Goal: Information Seeking & Learning: Learn about a topic

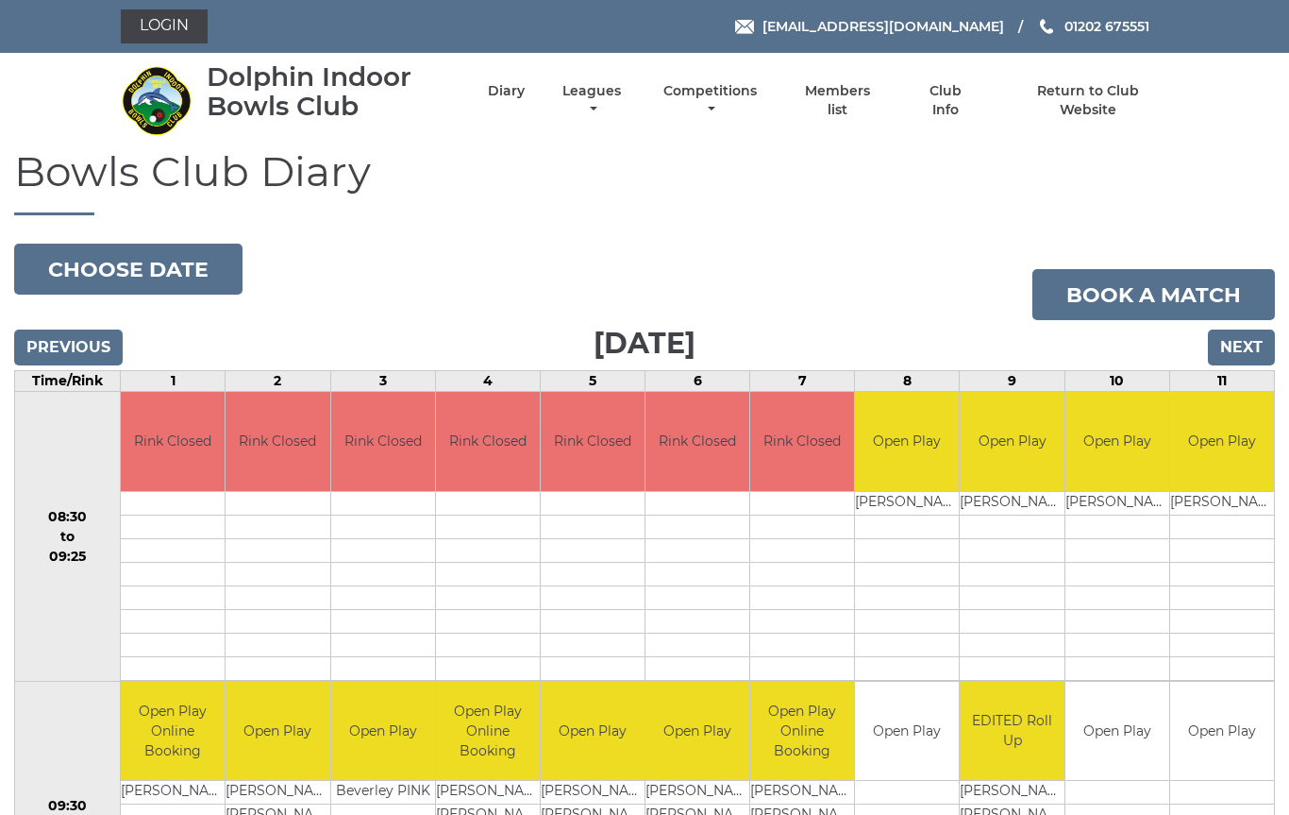
click at [1253, 347] on input "Next" at bounding box center [1241, 347] width 67 height 36
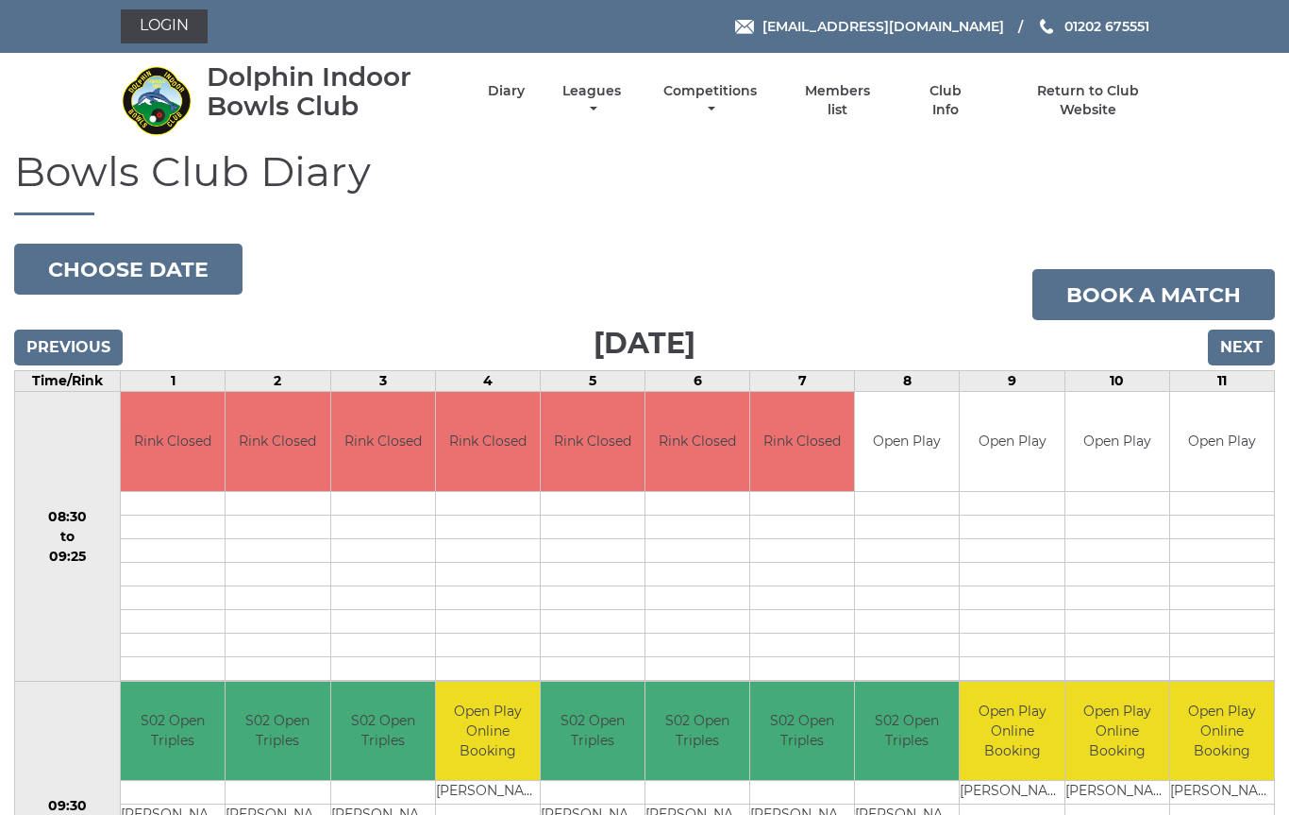
click at [625, 103] on link "Leagues" at bounding box center [592, 100] width 68 height 37
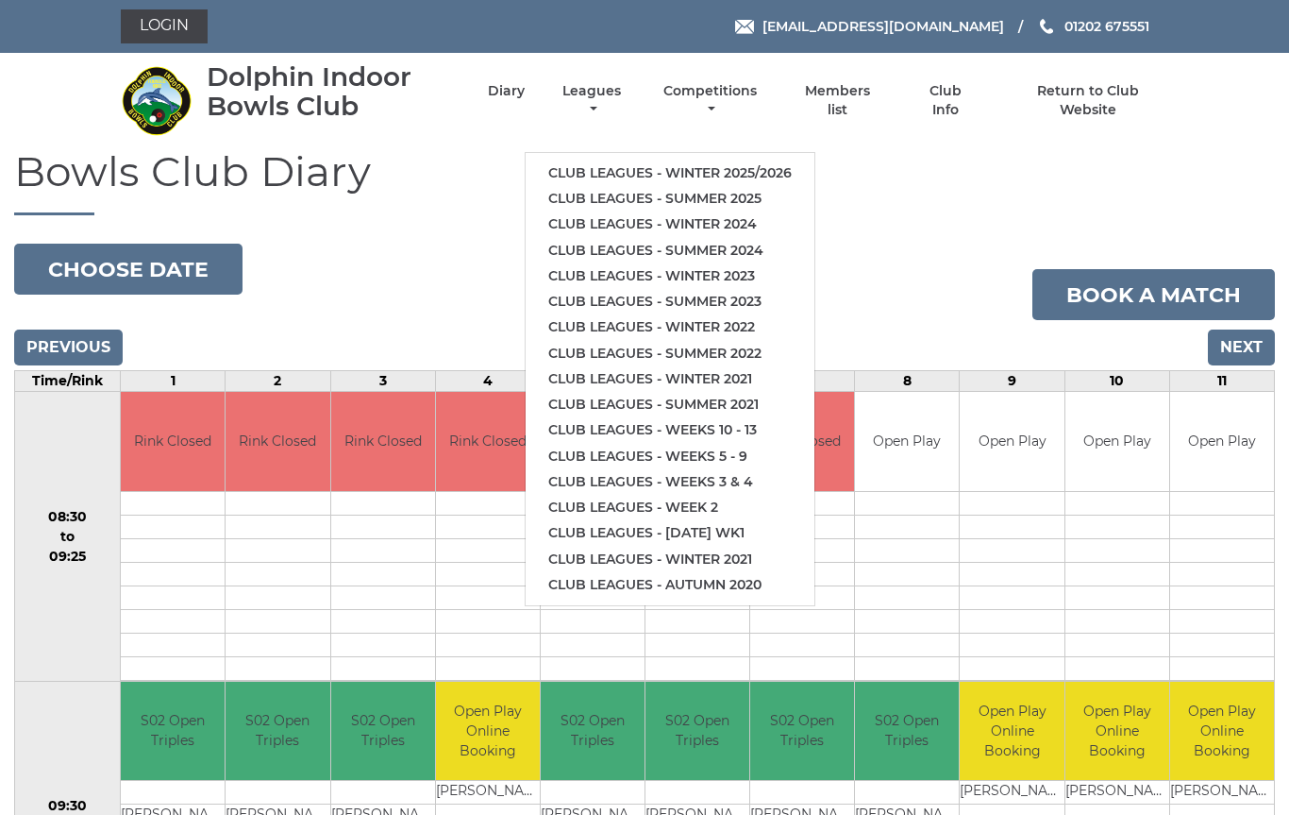
click at [765, 192] on link "Club leagues - Summer 2025" at bounding box center [670, 198] width 289 height 25
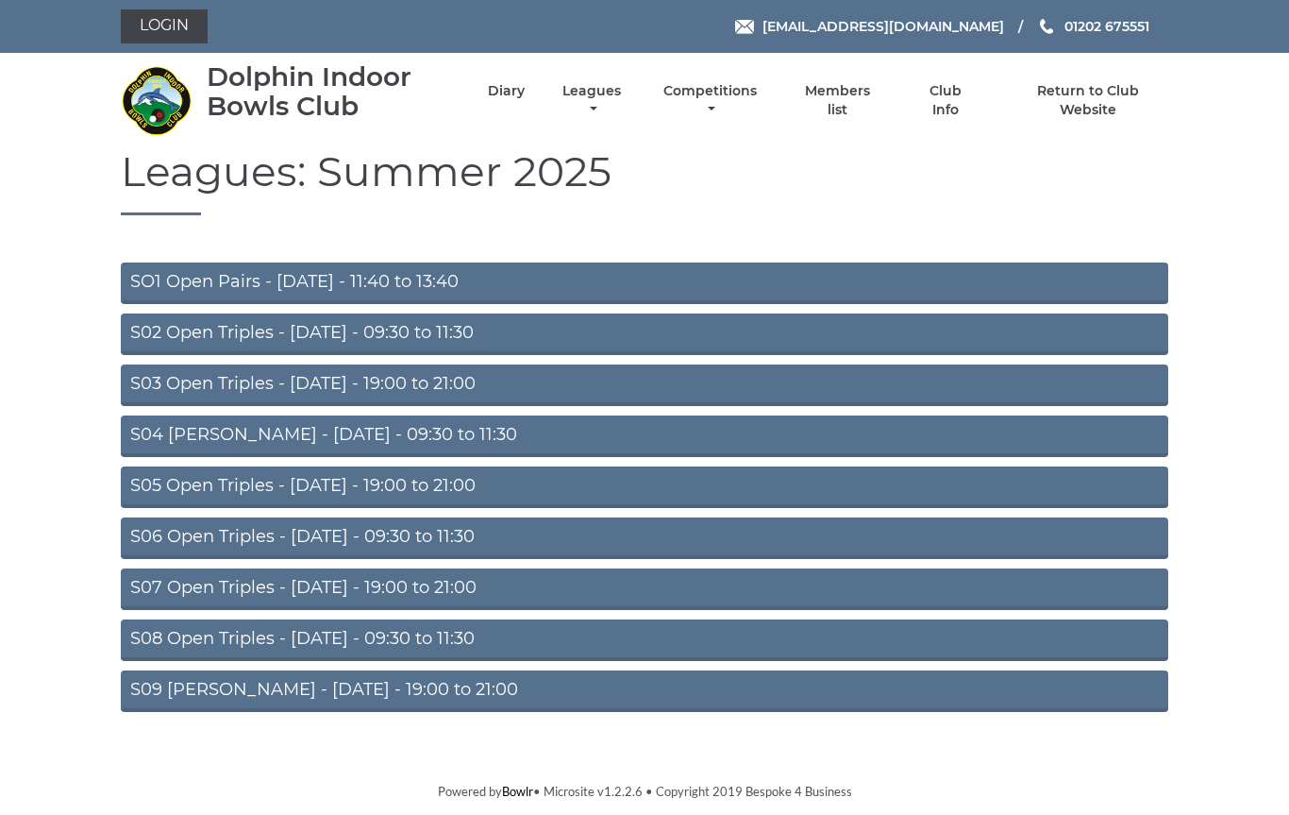
click at [497, 337] on link "S02 Open Triples - Tuesday - 09:30 to 11:30" at bounding box center [645, 334] width 1048 height 42
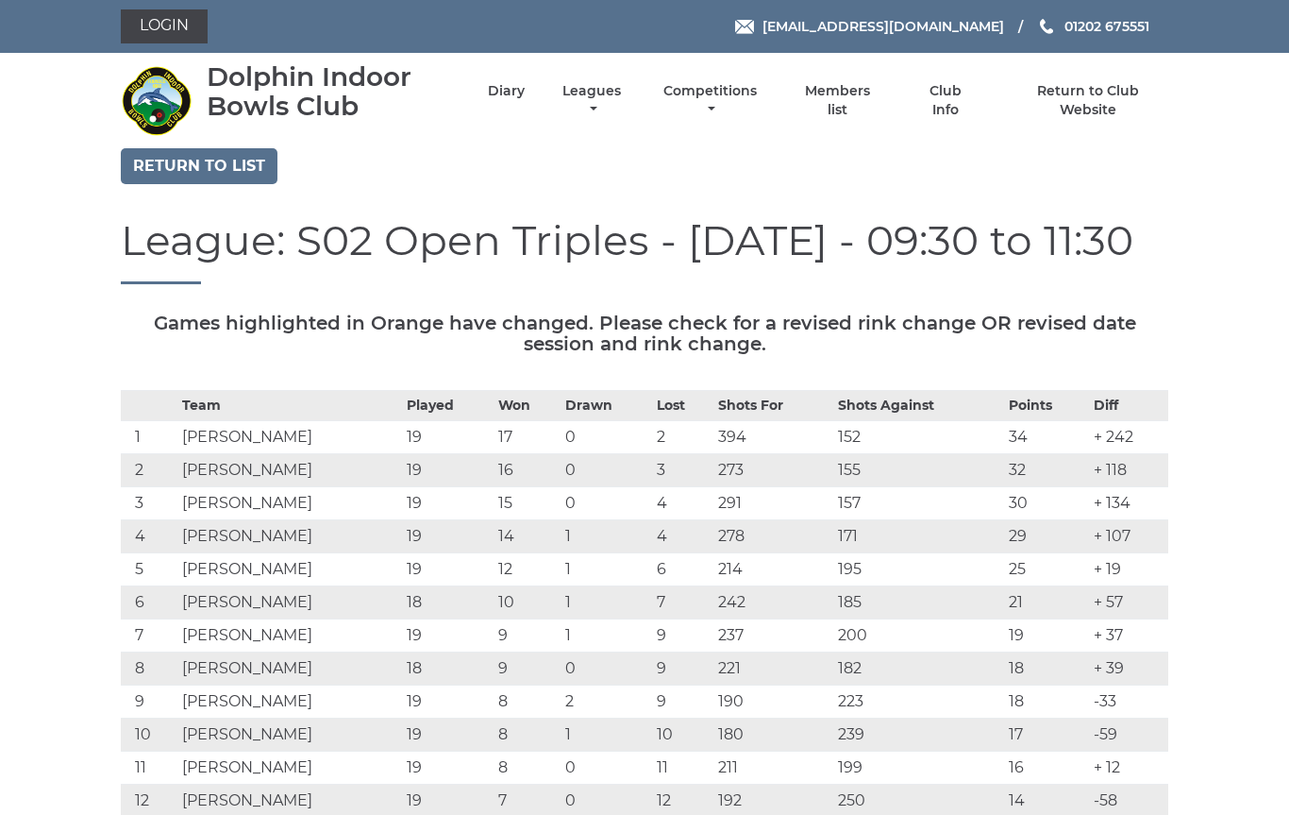
click at [879, 293] on div "League: S02 Open Triples - Tuesday - 09:30 to 11:30" at bounding box center [645, 264] width 1076 height 95
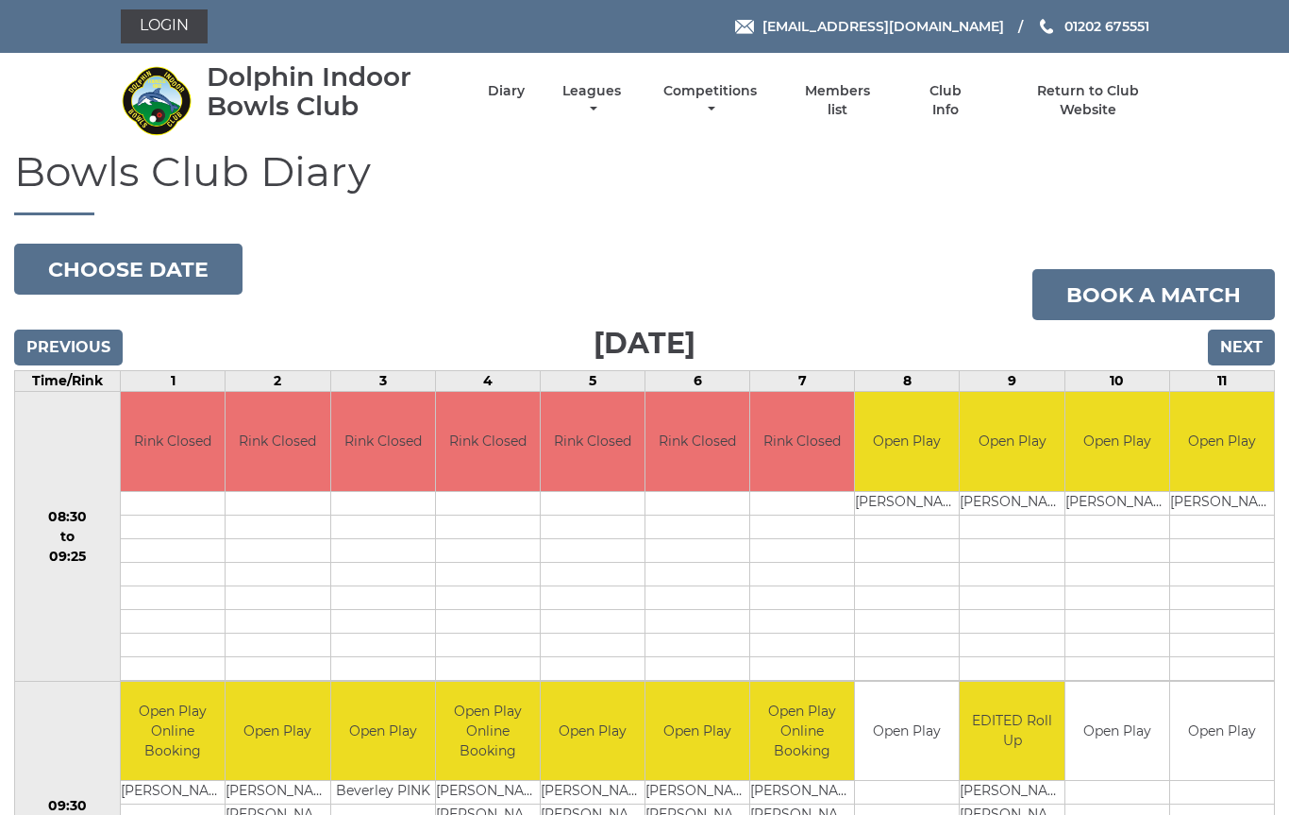
click at [626, 103] on link "Leagues" at bounding box center [592, 100] width 68 height 37
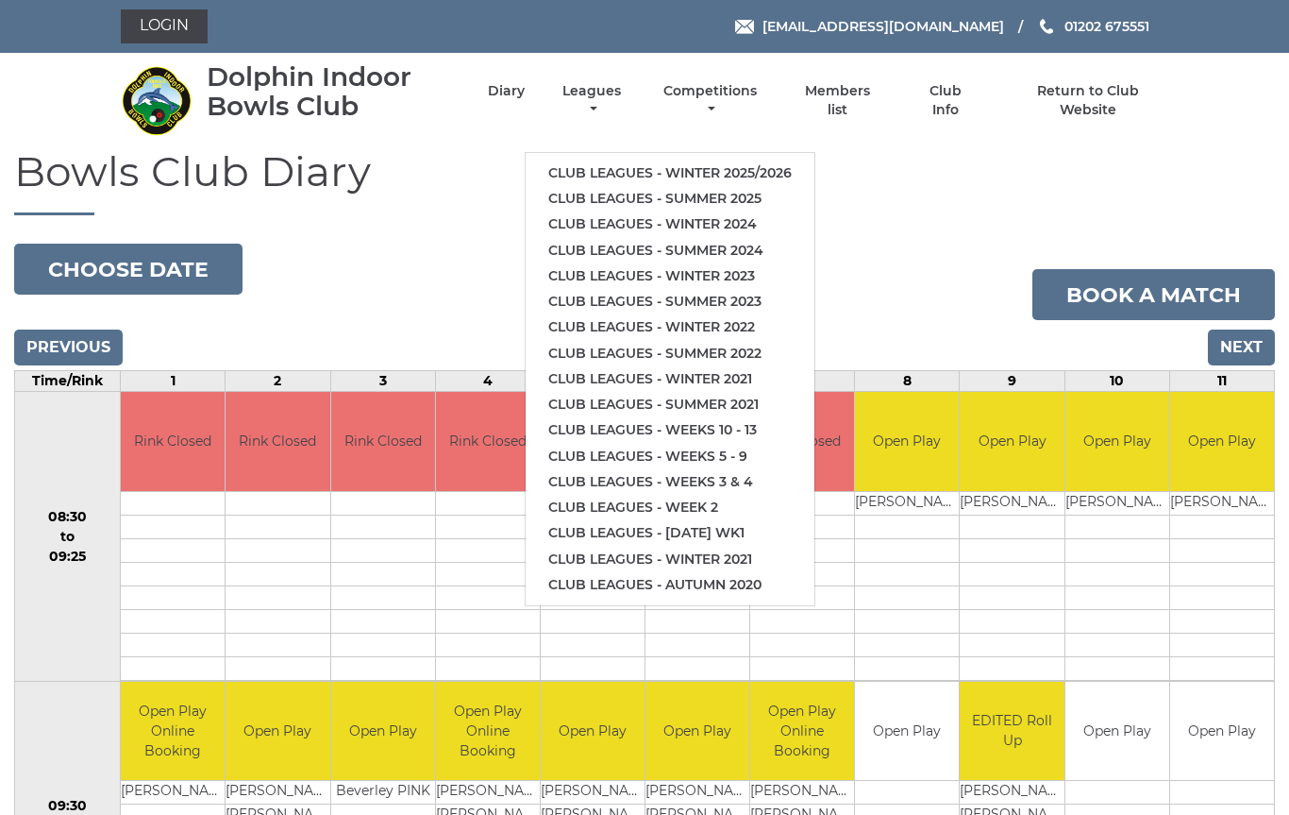
click at [750, 197] on link "Club leagues - Summer 2025" at bounding box center [670, 198] width 289 height 25
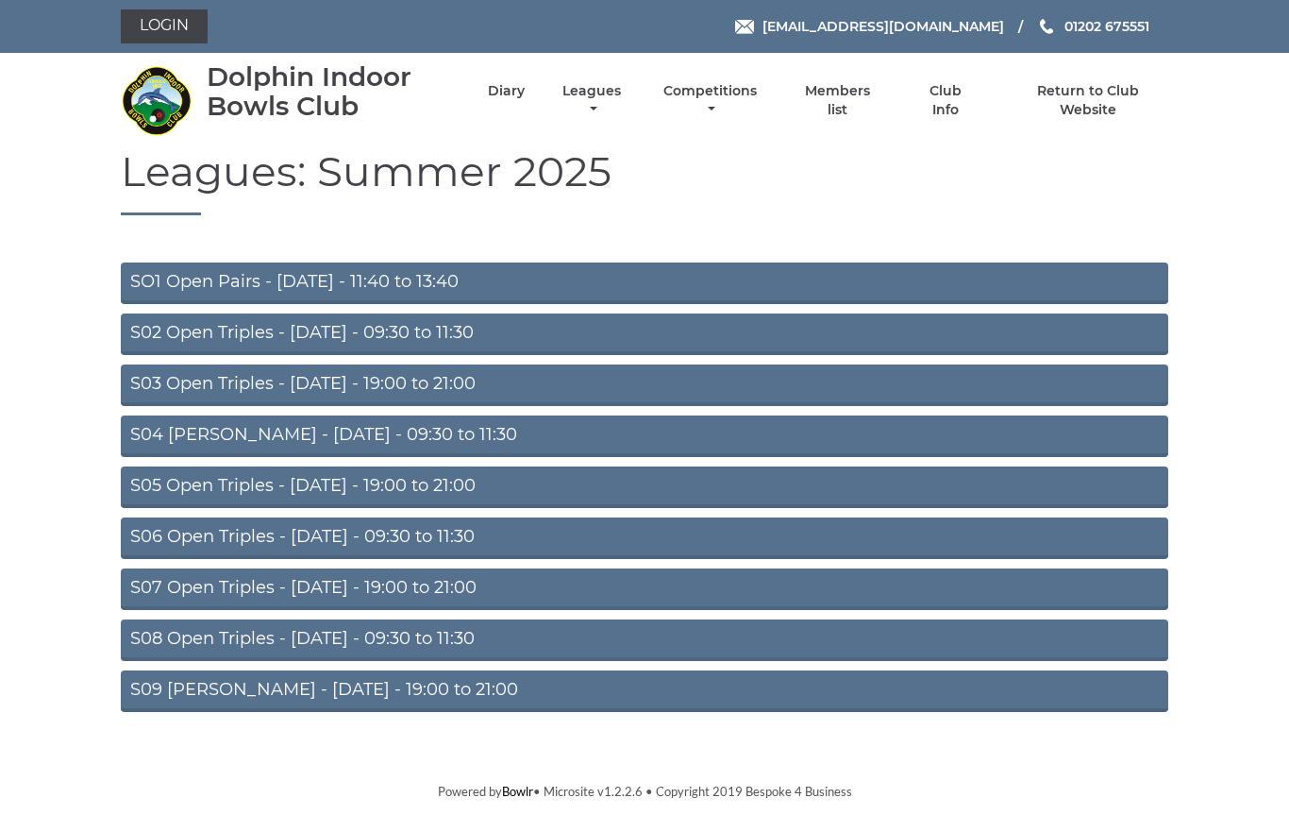
click at [476, 533] on link "S06 Open Triples - [DATE] - 09:30 to 11:30" at bounding box center [645, 538] width 1048 height 42
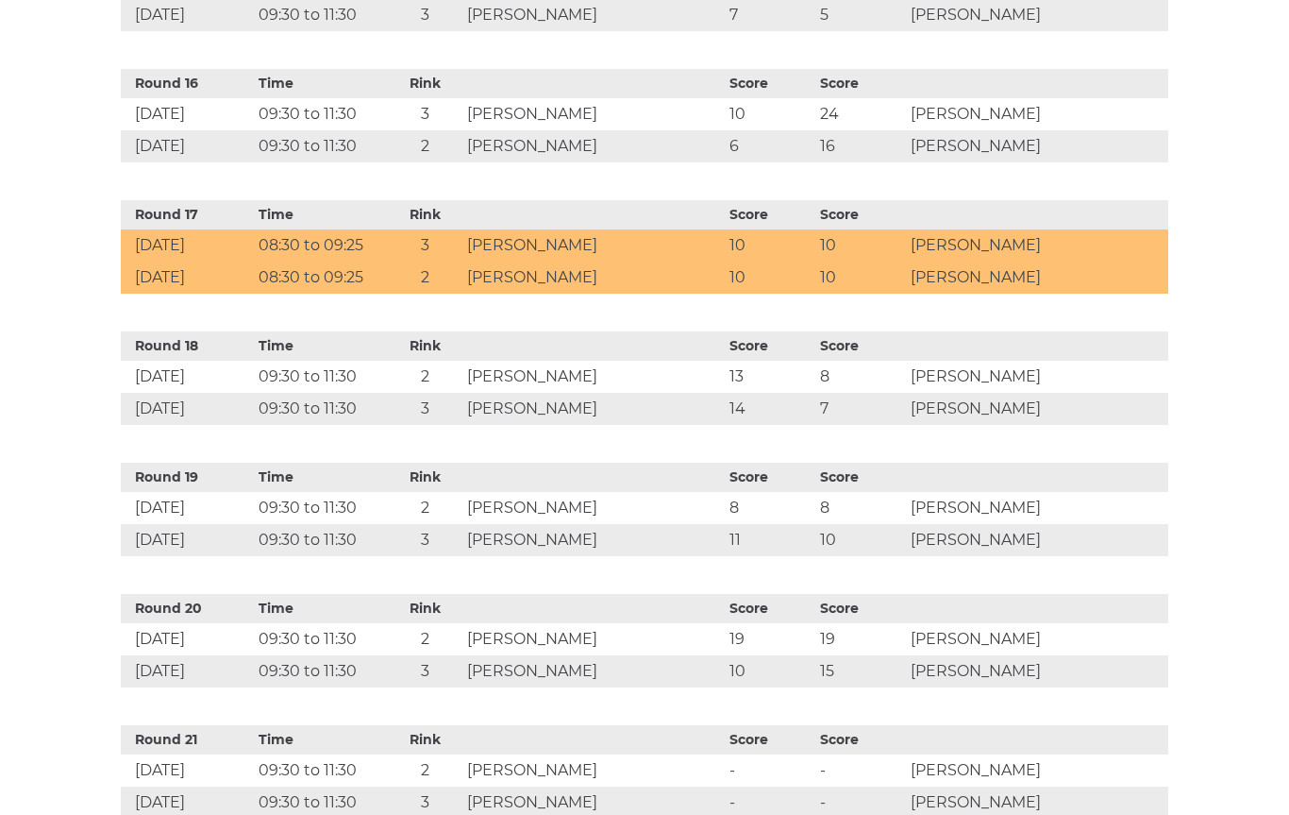
scroll to position [2718, 0]
